Goal: Navigation & Orientation: Find specific page/section

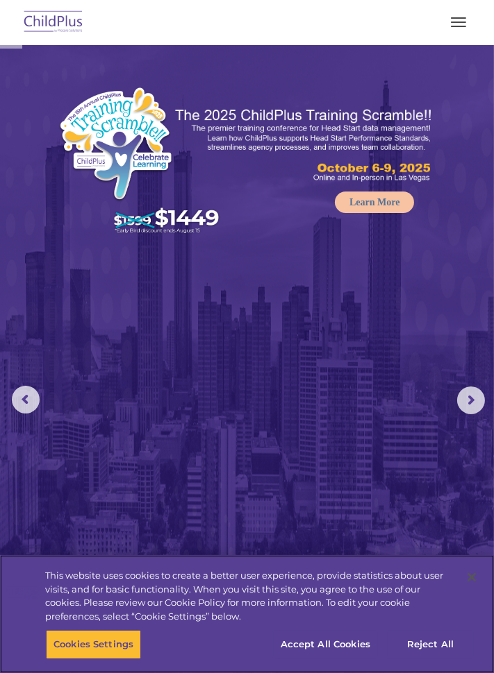
select select "MEDIUM"
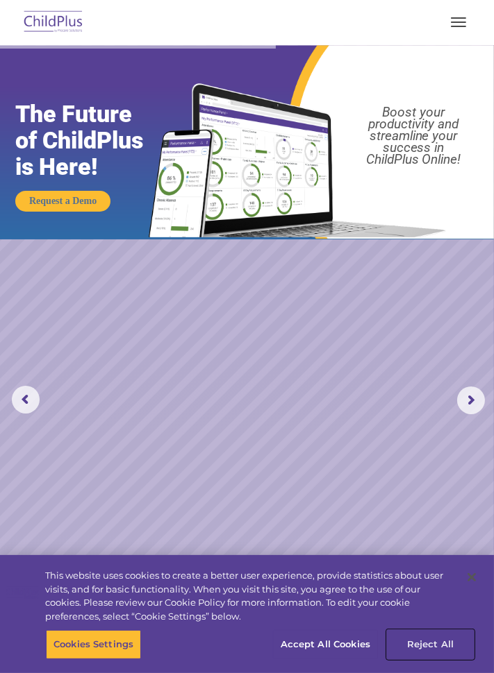
click at [426, 650] on button "Reject All" at bounding box center [430, 644] width 87 height 29
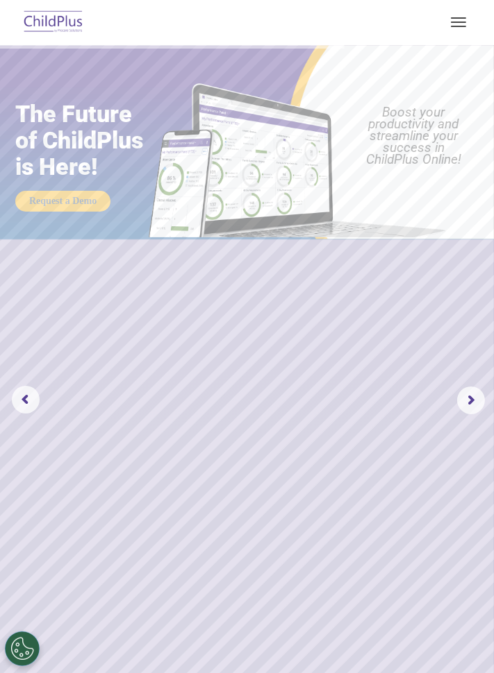
click at [75, 24] on img at bounding box center [53, 22] width 65 height 33
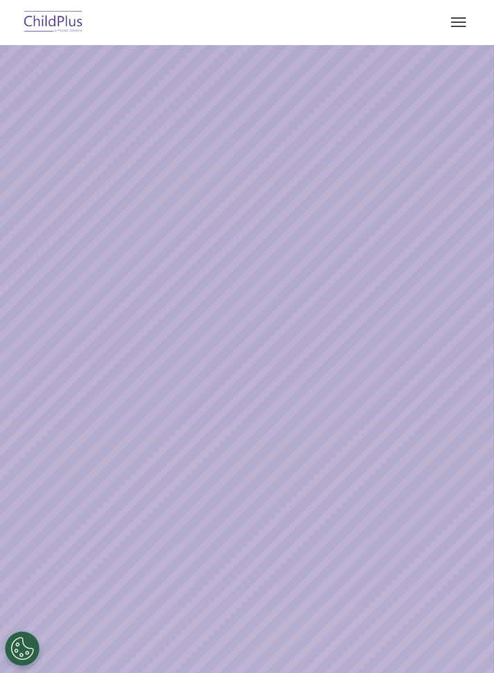
select select "MEDIUM"
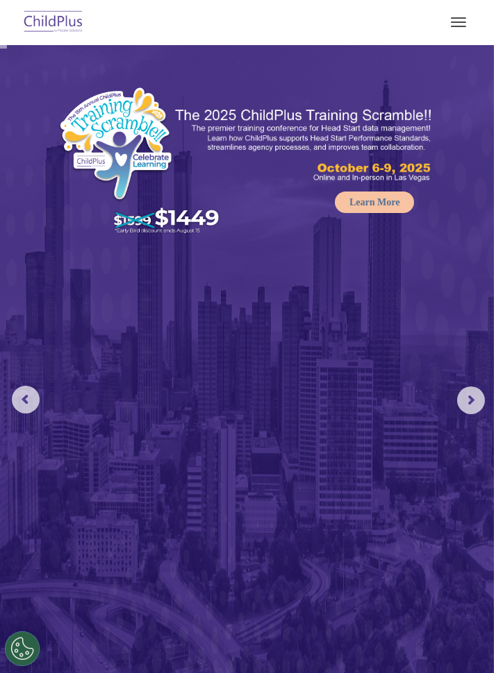
select select "MEDIUM"
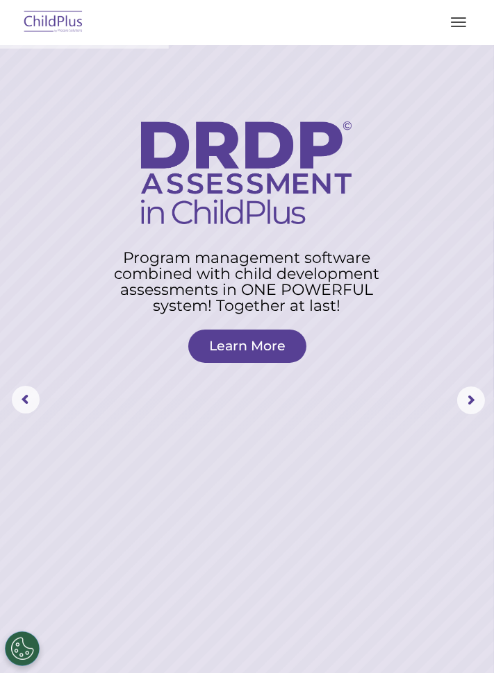
click at [456, 20] on button "button" at bounding box center [458, 22] width 29 height 22
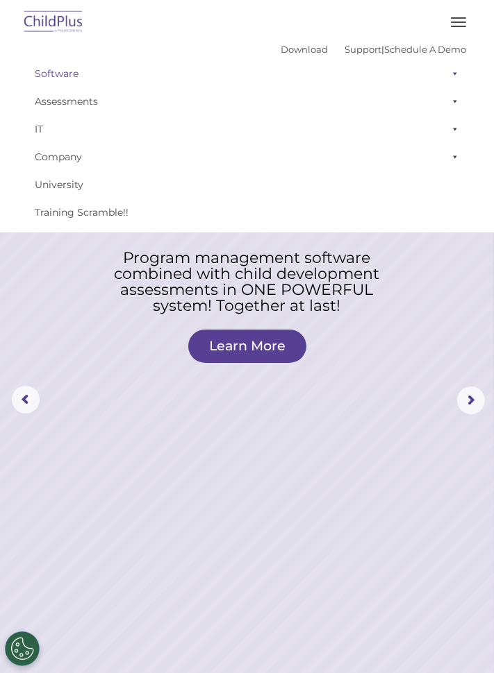
click at [41, 83] on link "Software" at bounding box center [247, 74] width 438 height 28
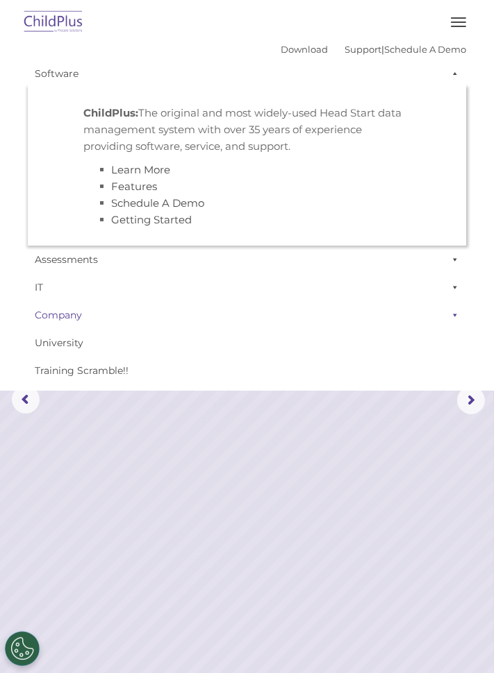
click at [146, 308] on link "Company" at bounding box center [247, 315] width 438 height 28
